Goal: Navigation & Orientation: Find specific page/section

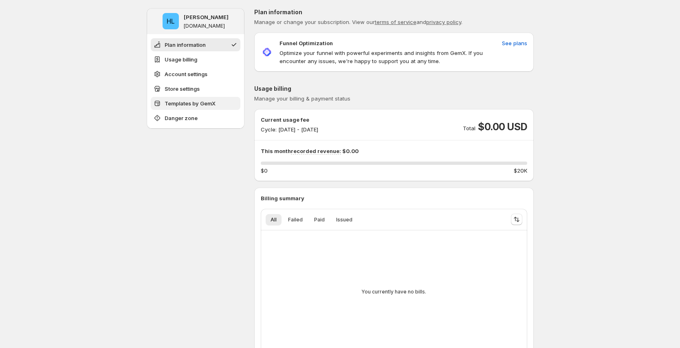
click at [214, 99] on button "Templates by GemX" at bounding box center [196, 103] width 90 height 13
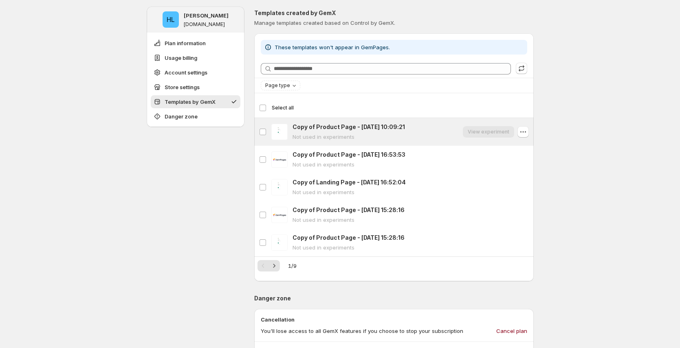
scroll to position [651, 0]
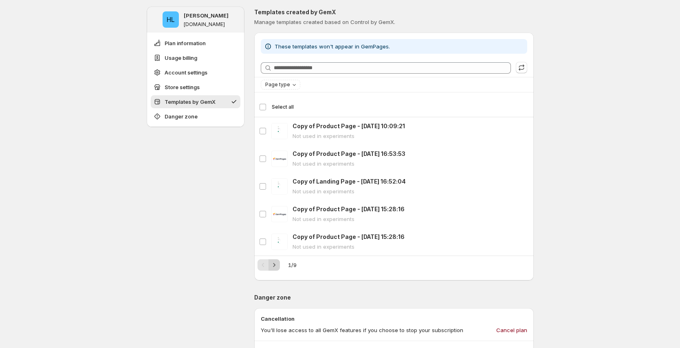
click at [276, 266] on icon "Next" at bounding box center [274, 265] width 8 height 8
click at [277, 266] on icon "Next" at bounding box center [274, 265] width 8 height 8
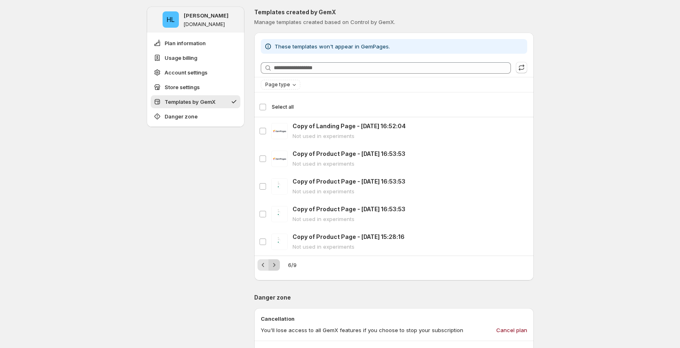
click at [277, 266] on icon "Next" at bounding box center [274, 265] width 8 height 8
click at [260, 267] on button "Previous" at bounding box center [262, 265] width 11 height 11
click at [277, 267] on icon "Next" at bounding box center [274, 265] width 8 height 8
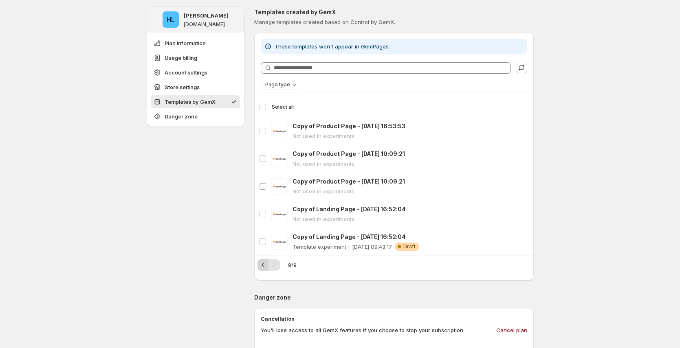
click at [262, 266] on icon "Previous" at bounding box center [263, 265] width 8 height 8
click at [277, 267] on icon "Next" at bounding box center [274, 265] width 8 height 8
click at [266, 265] on icon "Previous" at bounding box center [263, 265] width 8 height 8
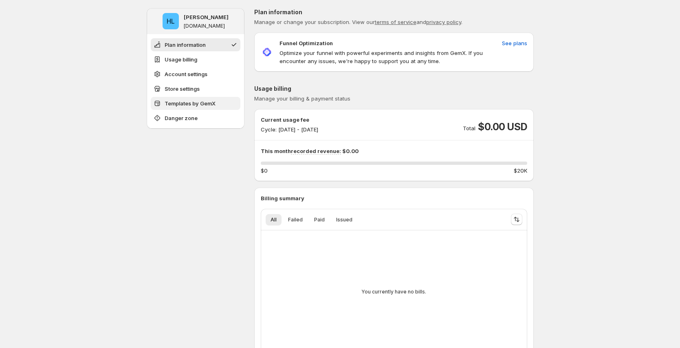
click at [180, 108] on button "Templates by GemX" at bounding box center [196, 103] width 90 height 13
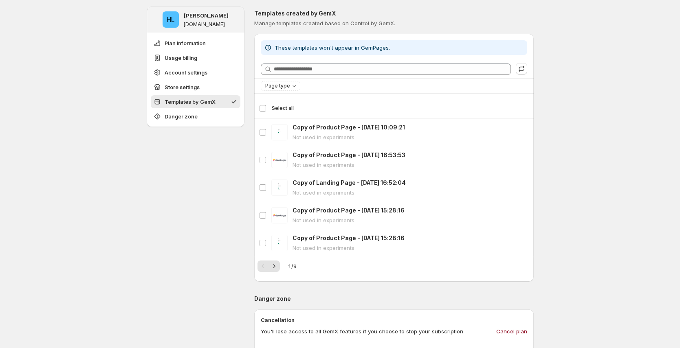
scroll to position [651, 0]
click at [275, 267] on icon "Next" at bounding box center [274, 265] width 8 height 8
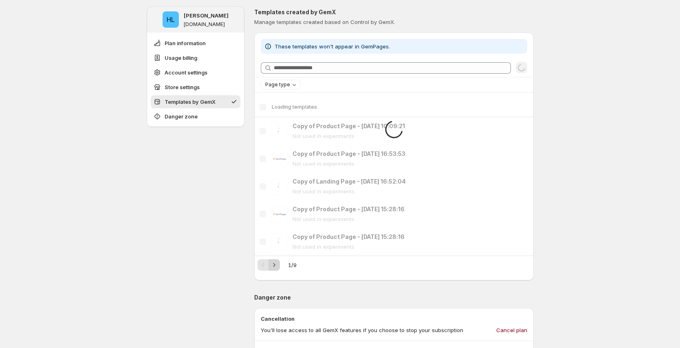
click at [275, 267] on div "Pagination" at bounding box center [273, 265] width 11 height 11
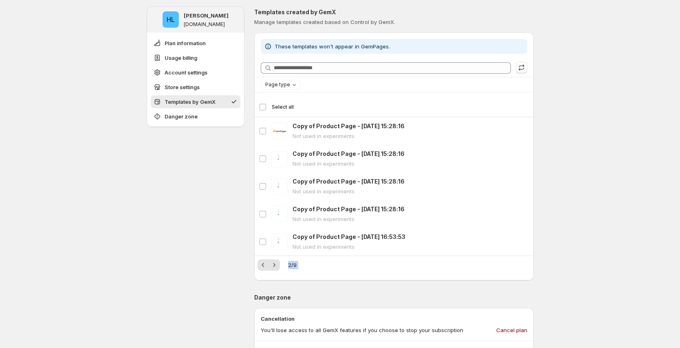
click at [275, 268] on icon "Next" at bounding box center [274, 265] width 8 height 8
click at [275, 265] on icon "Next" at bounding box center [274, 265] width 2 height 4
click at [334, 267] on div "4 / 9" at bounding box center [393, 265] width 273 height 11
click at [276, 266] on icon "Next" at bounding box center [274, 265] width 8 height 8
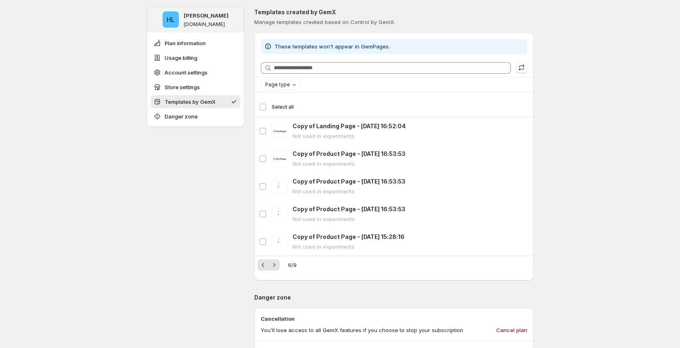
click at [276, 267] on icon "Next" at bounding box center [274, 265] width 8 height 8
click at [267, 266] on icon "Previous" at bounding box center [263, 265] width 8 height 8
click at [523, 217] on icon "button" at bounding box center [523, 214] width 8 height 8
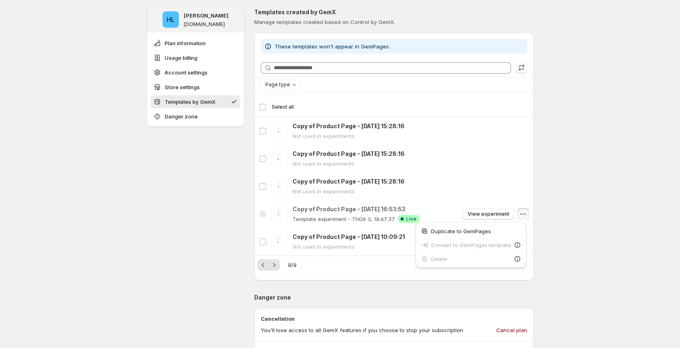
click at [278, 268] on icon "Next" at bounding box center [274, 265] width 8 height 8
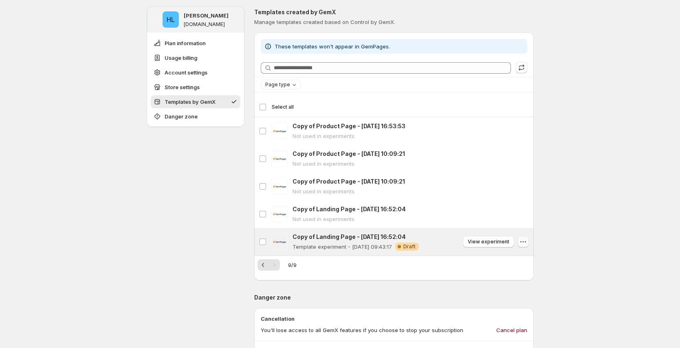
click at [527, 240] on icon "button" at bounding box center [523, 242] width 8 height 8
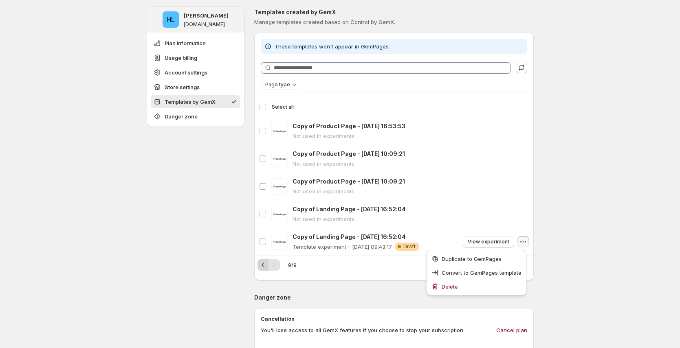
click at [263, 266] on icon "Previous" at bounding box center [263, 265] width 8 height 8
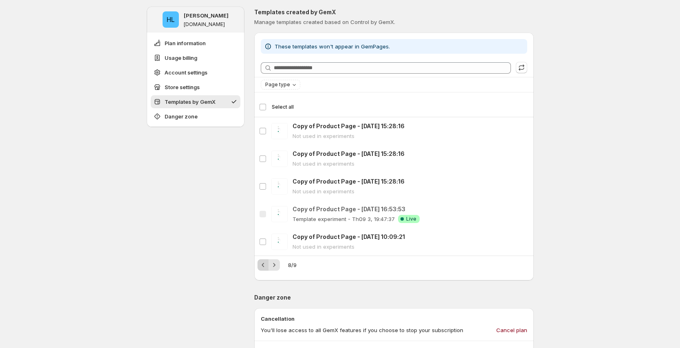
click at [266, 268] on icon "Previous" at bounding box center [263, 265] width 8 height 8
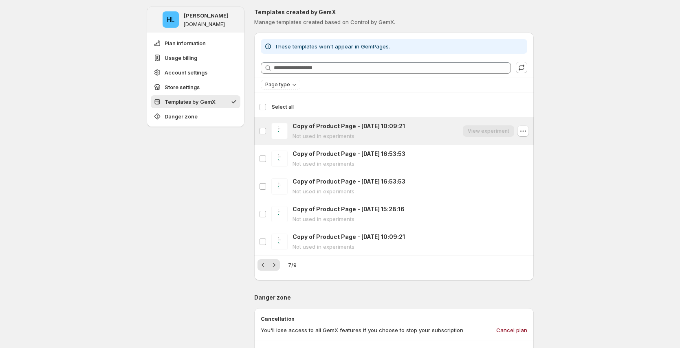
click at [490, 130] on div "View experiment" at bounding box center [488, 130] width 51 height 11
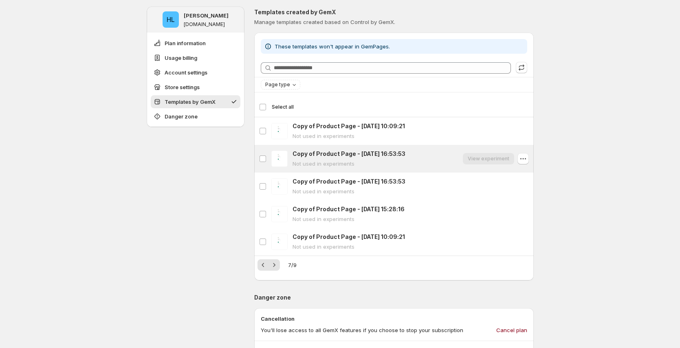
click at [491, 159] on div "View experiment" at bounding box center [488, 158] width 51 height 11
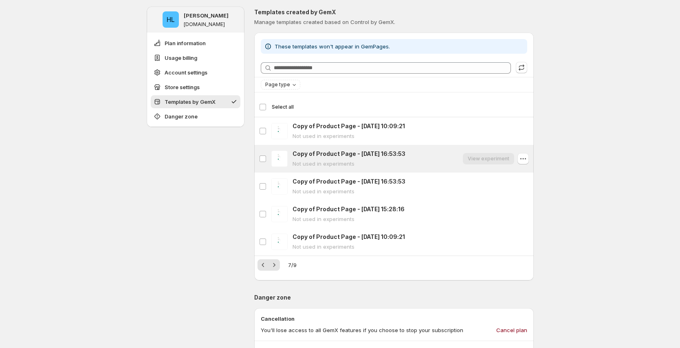
click at [489, 159] on div "View experiment" at bounding box center [488, 158] width 51 height 11
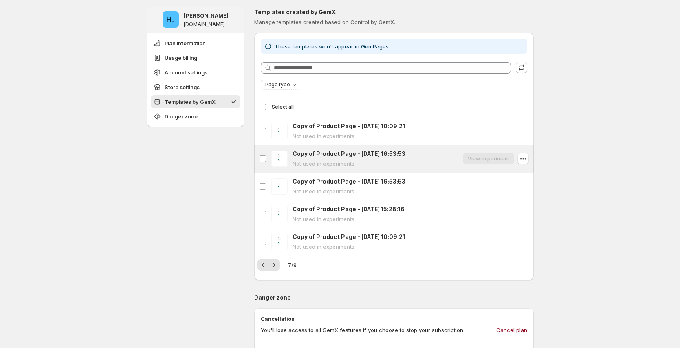
click at [489, 159] on div "View experiment" at bounding box center [488, 158] width 51 height 11
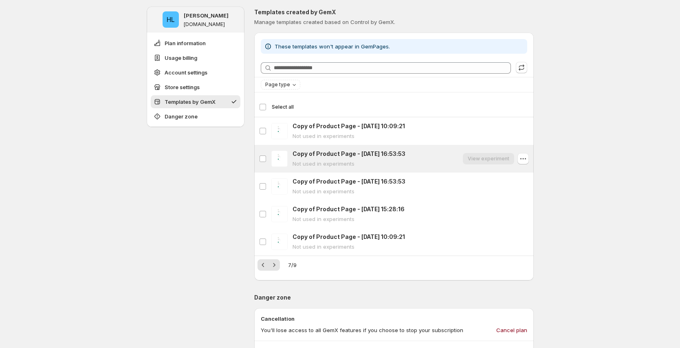
click at [489, 159] on div "View experiment" at bounding box center [488, 158] width 51 height 11
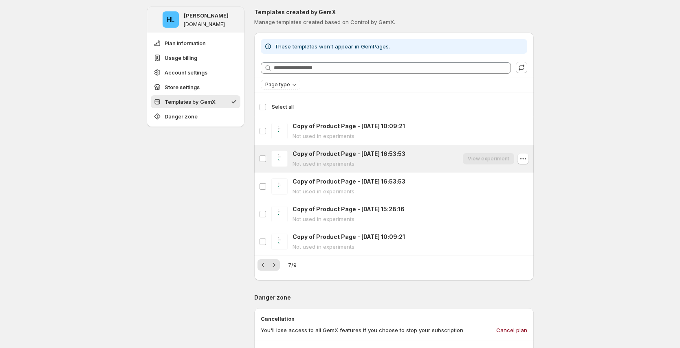
click at [489, 159] on div "View experiment" at bounding box center [488, 158] width 51 height 11
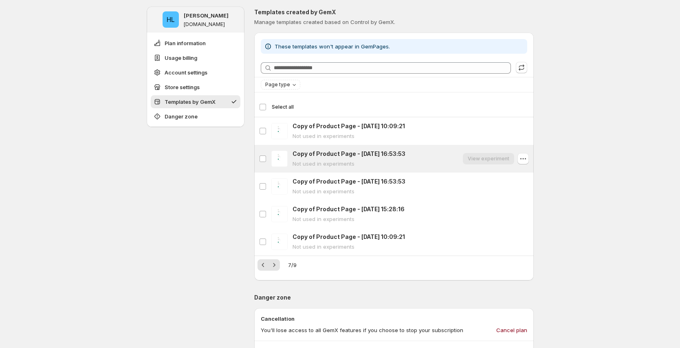
click at [489, 159] on div "View experiment" at bounding box center [488, 158] width 51 height 11
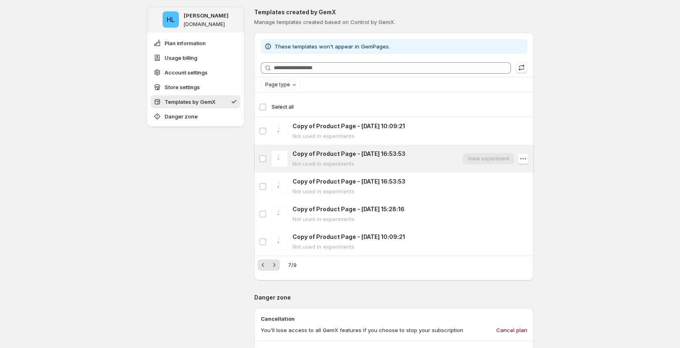
click at [489, 159] on div "View experiment" at bounding box center [488, 158] width 51 height 11
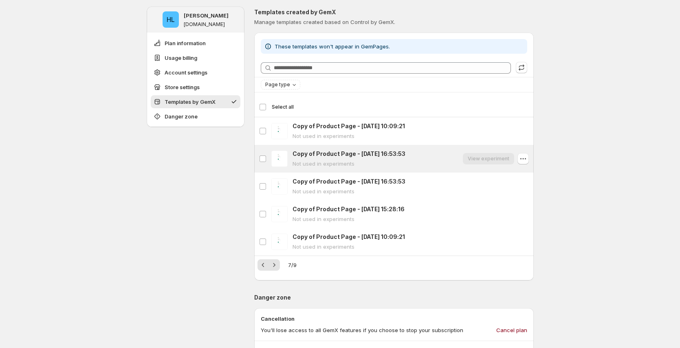
click at [489, 159] on div "View experiment" at bounding box center [488, 158] width 51 height 11
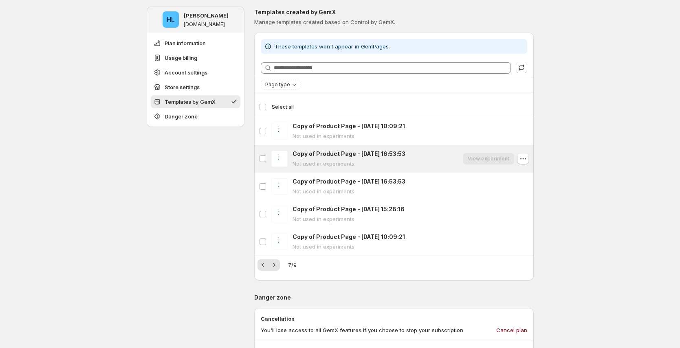
click at [489, 159] on div "View experiment" at bounding box center [488, 158] width 51 height 11
click at [464, 151] on div "Copy of Product Page - Aug 22, 16:53:53 Not used in experiments View experiment" at bounding box center [411, 159] width 236 height 18
click at [450, 156] on div "Copy of Product Page - Aug 22, 16:53:53 Not used in experiments View experiment" at bounding box center [411, 159] width 236 height 18
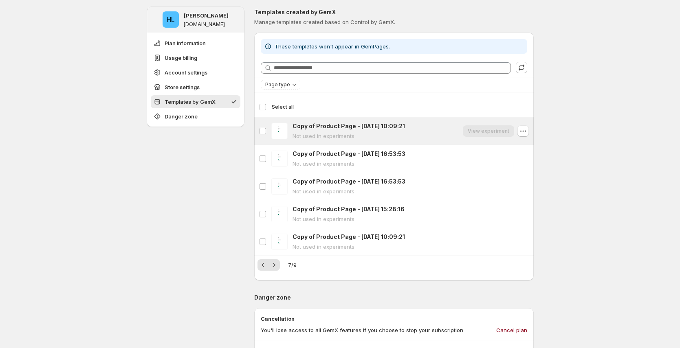
click at [457, 134] on div "Copy of Product Page - Aug 19, 10:09:21 Not used in experiments View experiment" at bounding box center [411, 131] width 236 height 18
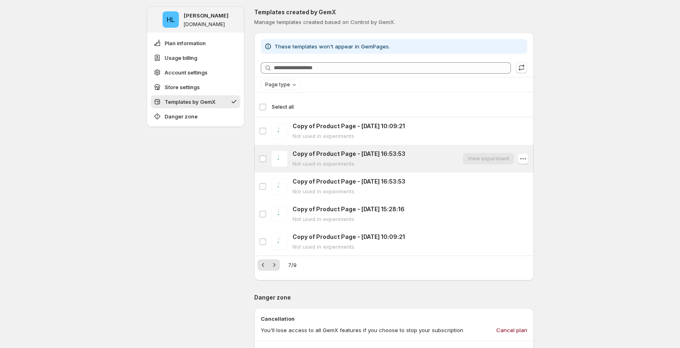
click at [499, 162] on div "View experiment" at bounding box center [488, 158] width 51 height 11
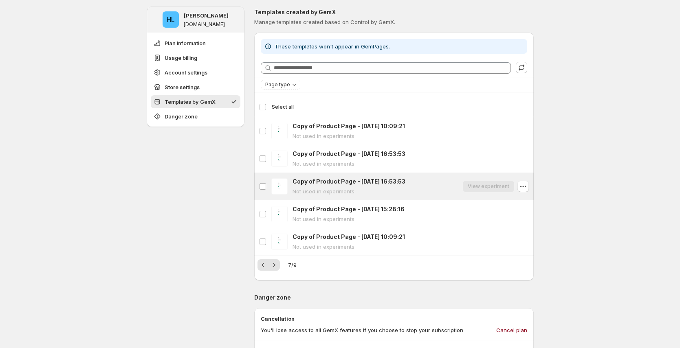
click at [499, 185] on div "View experiment" at bounding box center [488, 186] width 51 height 11
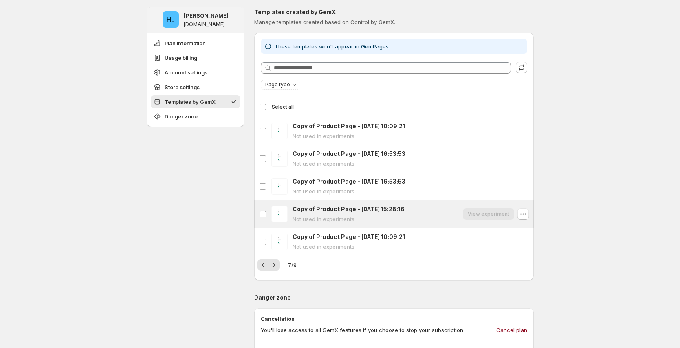
click at [499, 205] on div "Copy of Product Page - Aug 25, 15:28:16 Copy of Product Page - Aug 25, 15:28:16…" at bounding box center [393, 214] width 279 height 28
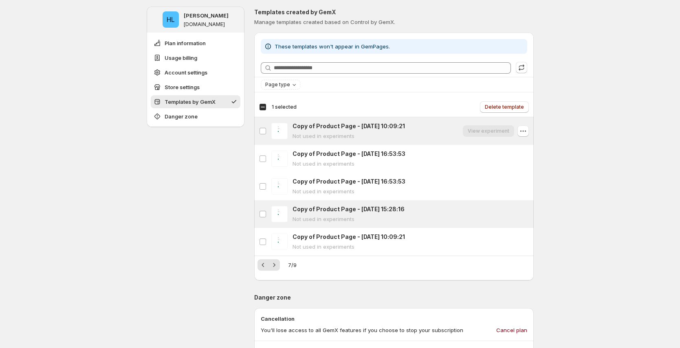
click at [425, 130] on div "Copy of Product Page - Aug 19, 10:09:21 Not used in experiments View experiment" at bounding box center [411, 131] width 236 height 18
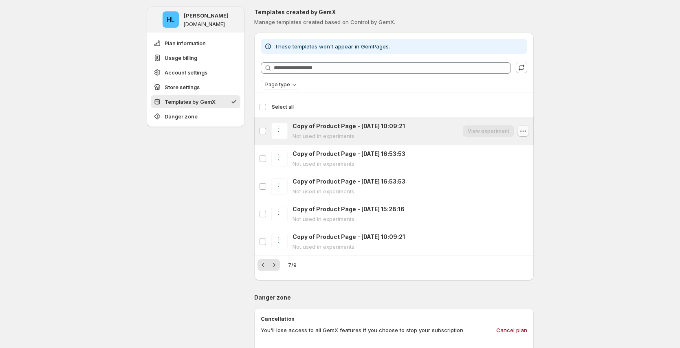
click at [527, 133] on icon "button" at bounding box center [523, 131] width 8 height 8
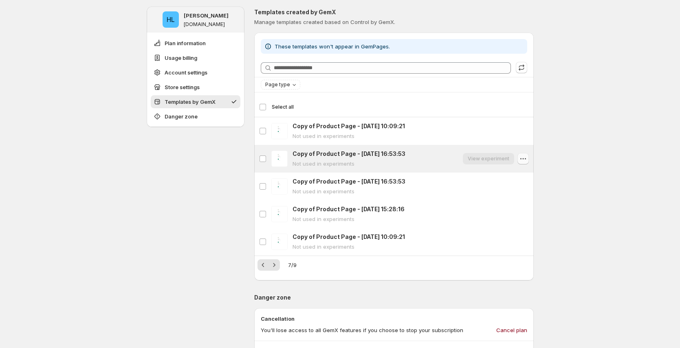
click at [525, 161] on icon "button" at bounding box center [523, 159] width 8 height 8
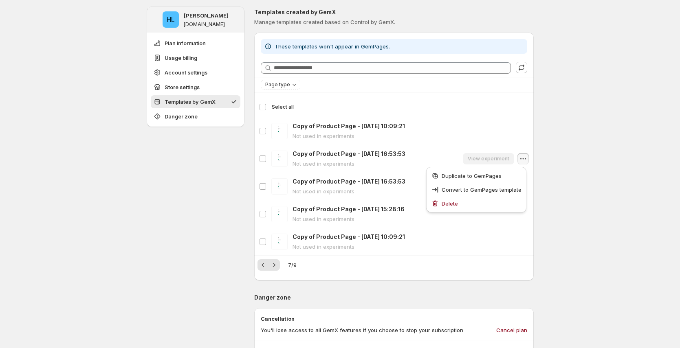
click at [277, 268] on icon "Next" at bounding box center [274, 265] width 8 height 8
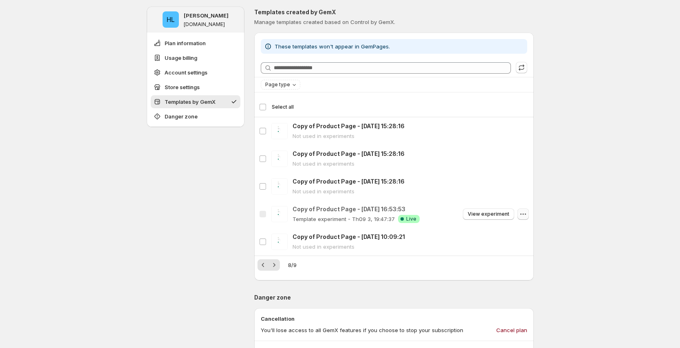
click at [524, 214] on icon "button" at bounding box center [523, 214] width 8 height 8
click at [280, 267] on button "Next" at bounding box center [273, 265] width 11 height 11
click at [266, 267] on icon "Previous" at bounding box center [263, 265] width 8 height 8
